Goal: Task Accomplishment & Management: Complete application form

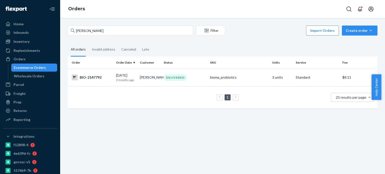
click at [94, 29] on input "Sherry Abbott" at bounding box center [130, 31] width 125 height 10
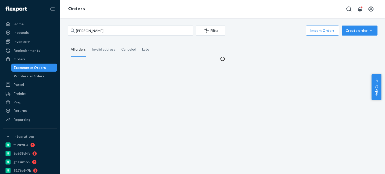
click at [83, 29] on input "Jennifer Kubast" at bounding box center [130, 31] width 125 height 10
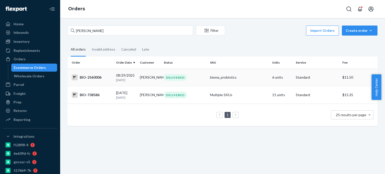
type input "Jennifer Kubast"
click at [95, 81] on td "BIO-2560006" at bounding box center [91, 78] width 46 height 18
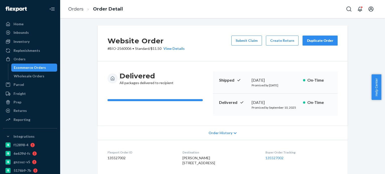
scroll to position [100, 0]
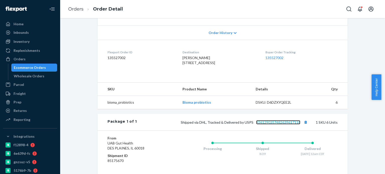
click at [287, 124] on link "9261290357482639617118" at bounding box center [278, 122] width 44 height 4
drag, startPoint x: 179, startPoint y: 55, endPoint x: 202, endPoint y: 70, distance: 27.4
click at [202, 65] on div "Jennifer Kubasta 6158 Manchester Ave NE Otsego, MN 55301-4696 US" at bounding box center [219, 60] width 75 height 10
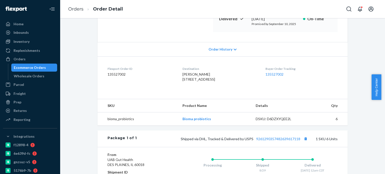
scroll to position [75, 0]
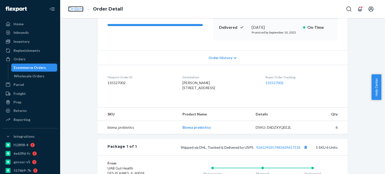
click at [82, 8] on link "Orders" at bounding box center [75, 9] width 15 height 6
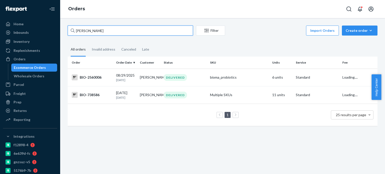
click at [88, 27] on input "Jennifer Kubast" at bounding box center [130, 31] width 125 height 10
paste input "Lisa Alexander"
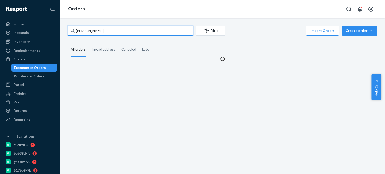
type input "Lisa Alexander"
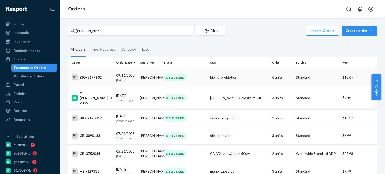
click at [87, 75] on div "BIO-2677902" at bounding box center [92, 77] width 40 height 6
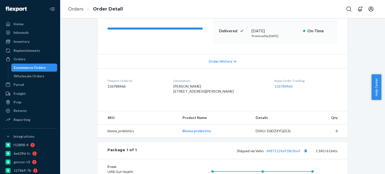
scroll to position [81, 0]
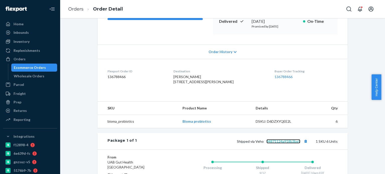
click at [269, 143] on link "84871124a918b3be9" at bounding box center [283, 141] width 34 height 4
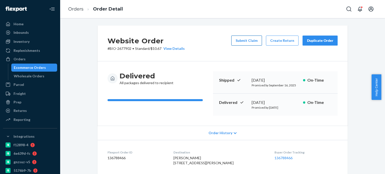
click at [253, 37] on button "Submit Claim" at bounding box center [246, 41] width 31 height 10
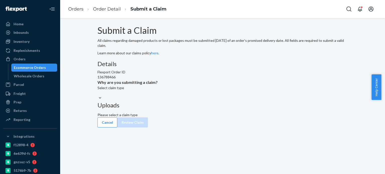
click at [155, 90] on div "Select claim type" at bounding box center [222, 87] width 250 height 5
click at [98, 95] on input "Why are you submitting a claim? Select claim type" at bounding box center [97, 92] width 1 height 5
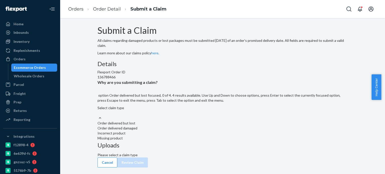
click at [166, 126] on div "Order delivered but lost" at bounding box center [222, 123] width 250 height 5
click at [98, 115] on input "Why are you submitting a claim? option Order delivered but lost focused, 0 of 4…" at bounding box center [97, 112] width 1 height 5
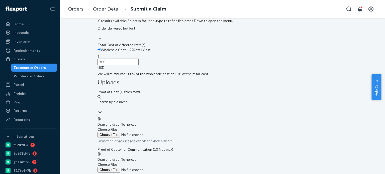
scroll to position [78, 0]
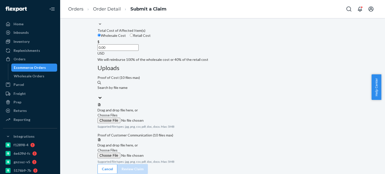
drag, startPoint x: 175, startPoint y: 76, endPoint x: 185, endPoint y: 75, distance: 10.0
click at [138, 51] on input "0.00" at bounding box center [117, 47] width 41 height 7
type input "138.72"
click at [165, 113] on label "Choose Files" at bounding box center [131, 118] width 68 height 11
click at [165, 118] on input "Choose Files" at bounding box center [131, 121] width 68 height 6
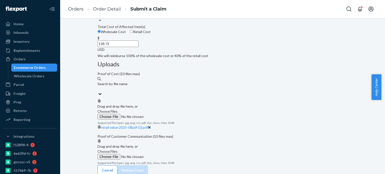
click at [165, 149] on label "Choose Files" at bounding box center [131, 154] width 68 height 11
click at [165, 154] on input "Choose Files" at bounding box center [131, 157] width 68 height 6
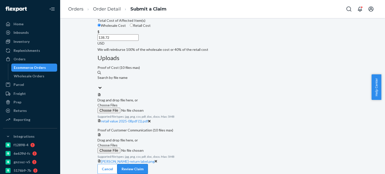
click at [148, 165] on button "Review Claim" at bounding box center [132, 169] width 31 height 10
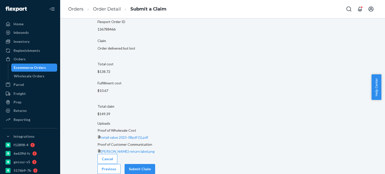
scroll to position [17, 0]
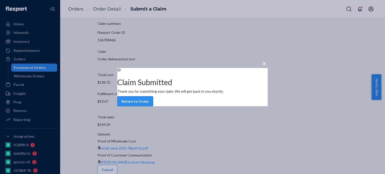
click at [153, 106] on button "Return to Order" at bounding box center [135, 101] width 36 height 10
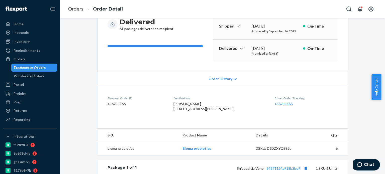
scroll to position [61, 0]
